Goal: Information Seeking & Learning: Learn about a topic

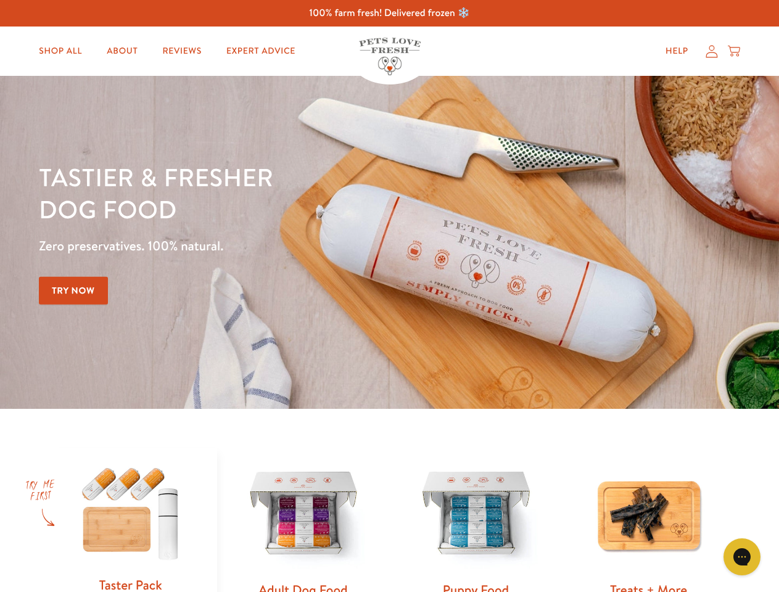
click at [389, 296] on div "Tastier & fresher dog food Zero preservatives. 100% natural. Try Now" at bounding box center [272, 242] width 467 height 163
click at [742, 557] on icon "Gorgias live chat" at bounding box center [742, 557] width 12 height 12
